Goal: Task Accomplishment & Management: Complete application form

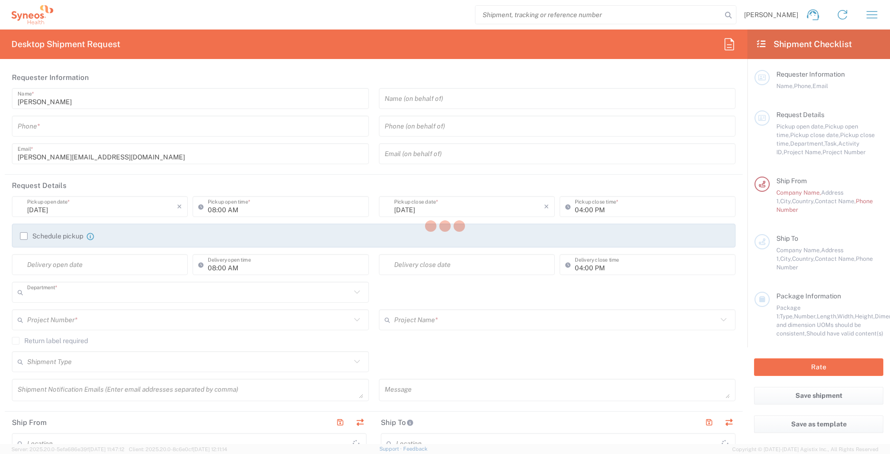
type input "3213"
type input "Syneos Health UK Limited"
type input "England"
type input "United Kingdom"
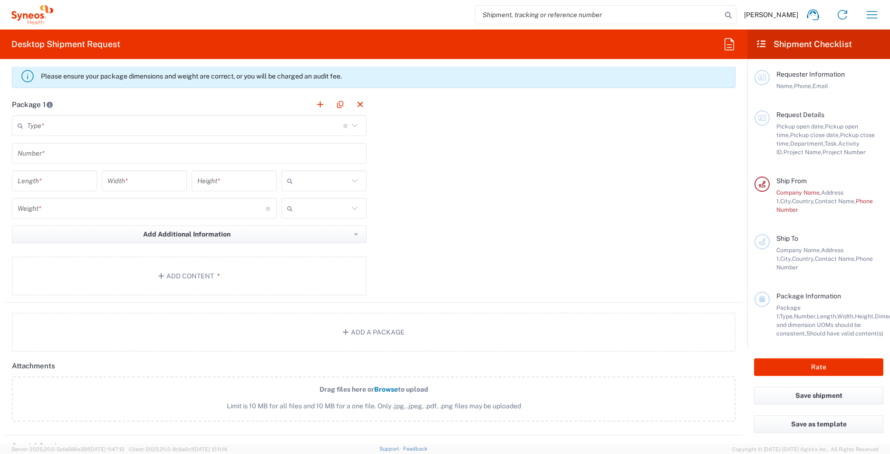
scroll to position [861, 0]
